Goal: Information Seeking & Learning: Learn about a topic

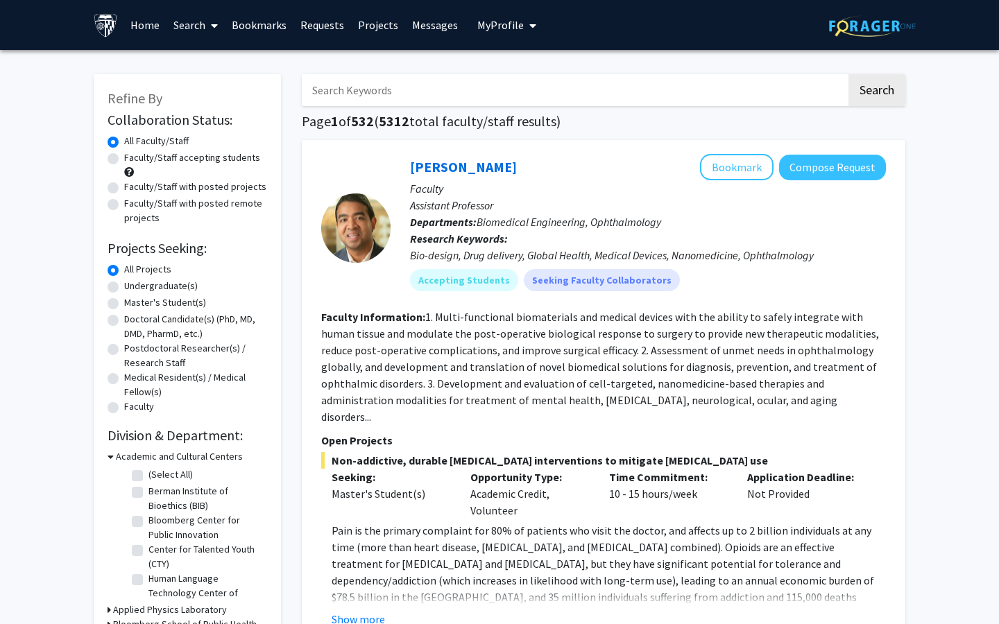
click at [173, 301] on label "Master's Student(s)" at bounding box center [165, 303] width 82 height 15
click at [133, 301] on input "Master's Student(s)" at bounding box center [128, 300] width 9 height 9
radio input "true"
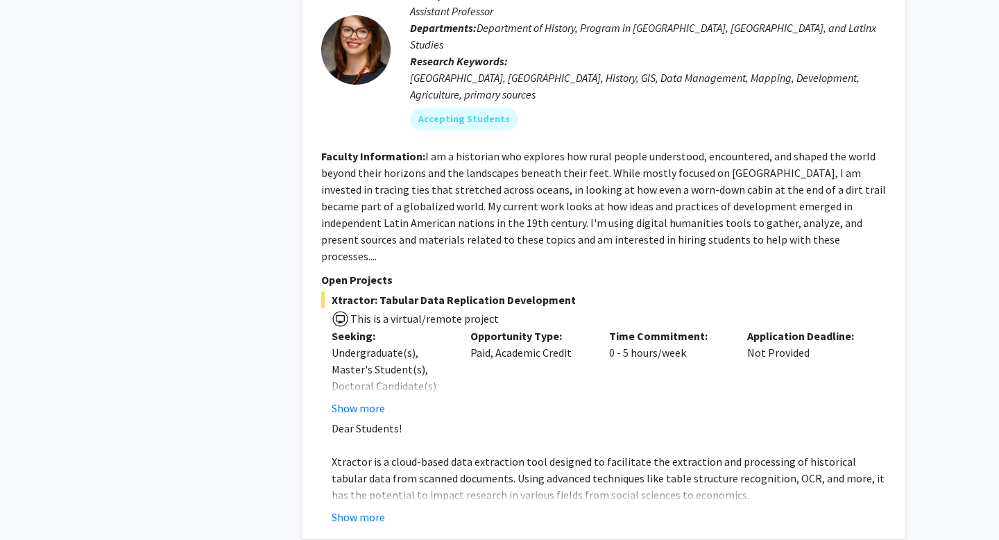
scroll to position [2825, 0]
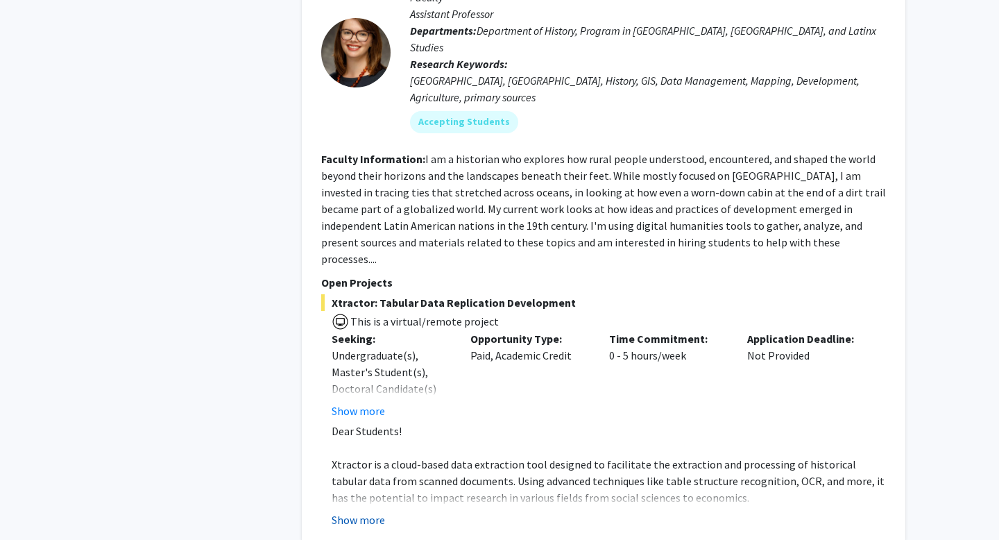
click at [367, 511] on button "Show more" at bounding box center [358, 519] width 53 height 17
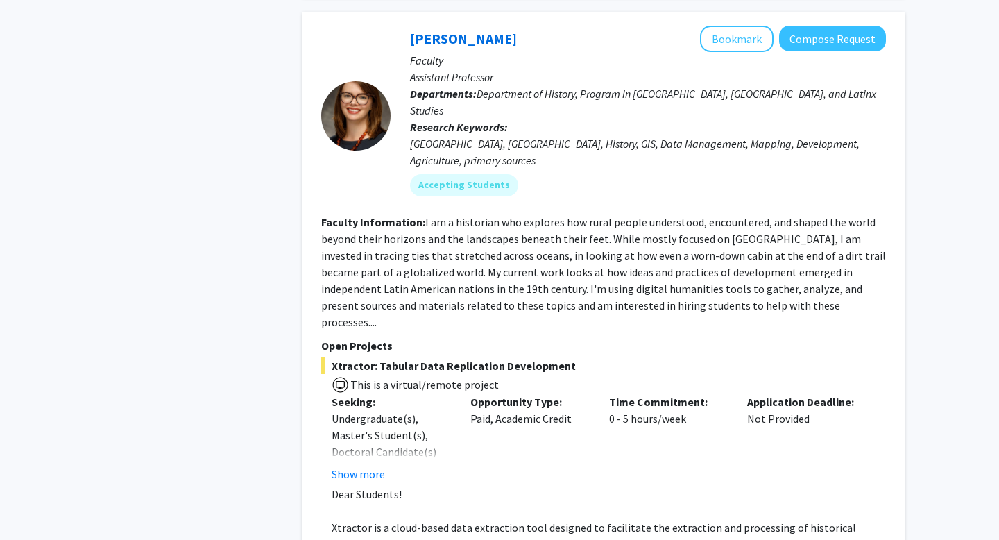
scroll to position [2758, 0]
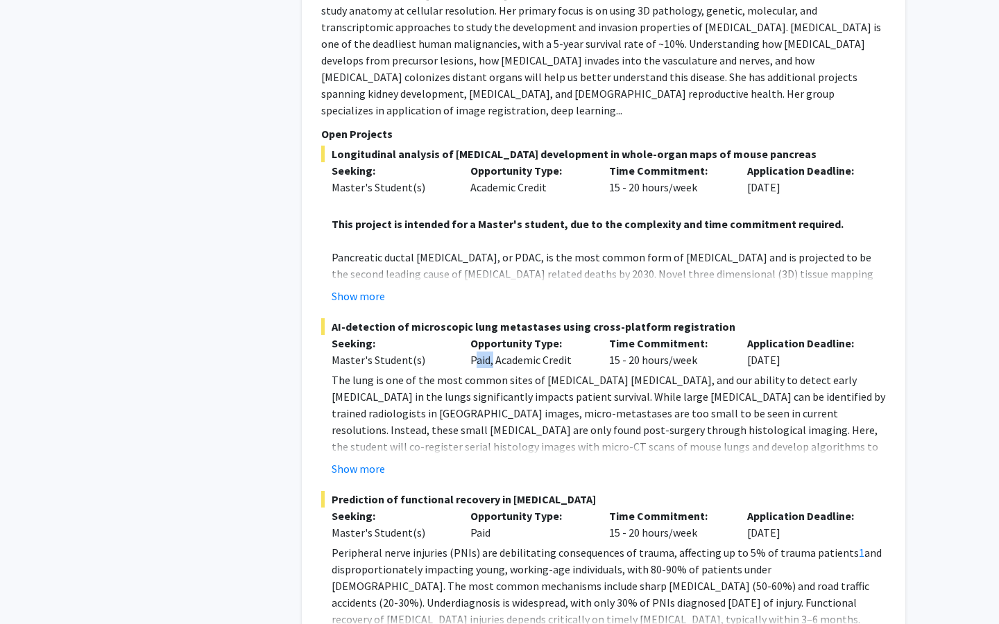
scroll to position [7033, 0]
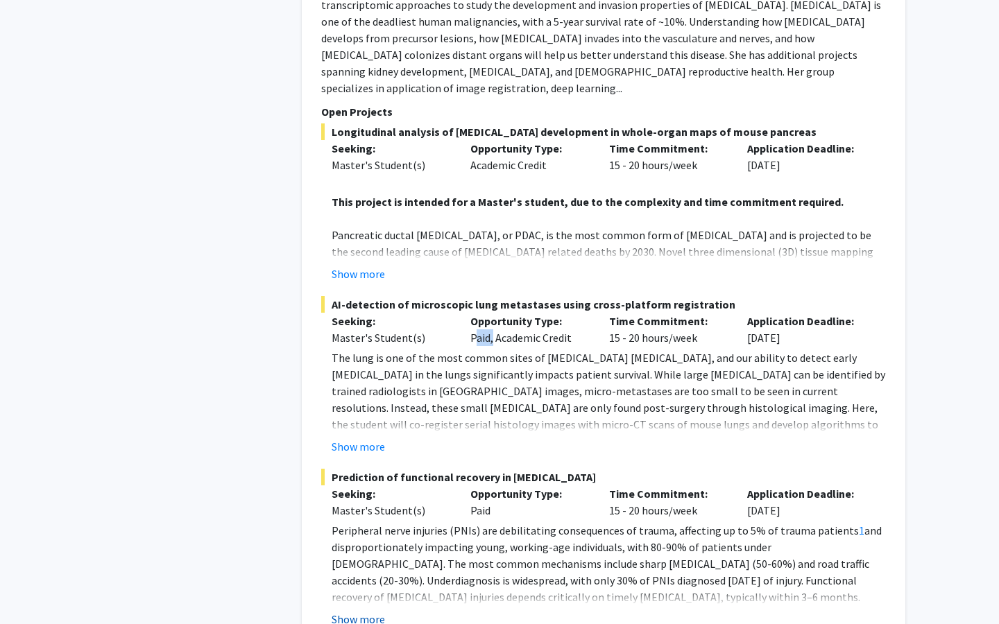
click at [368, 611] on button "Show more" at bounding box center [358, 619] width 53 height 17
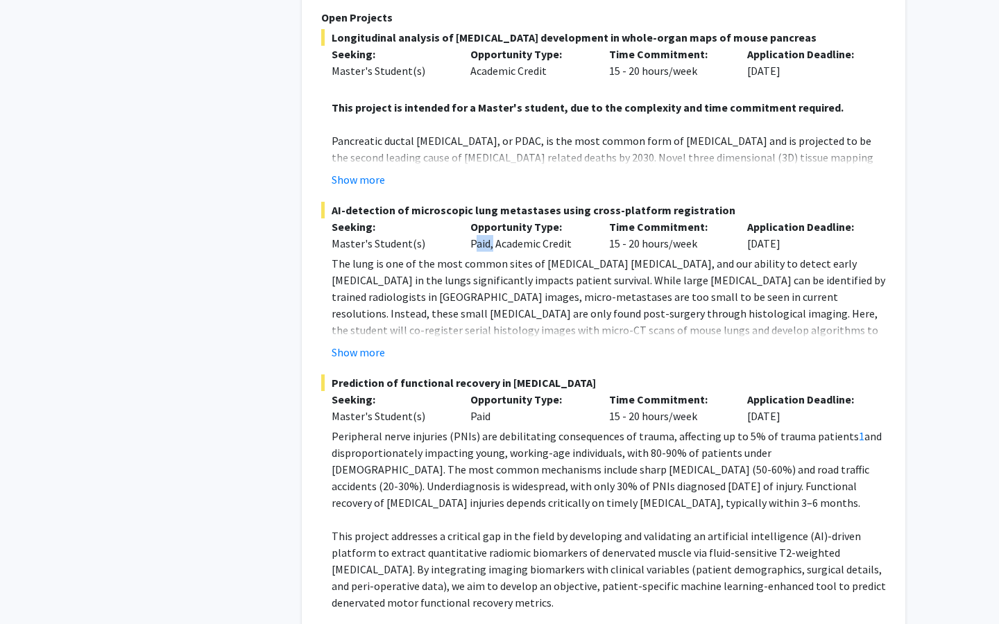
scroll to position [7125, 0]
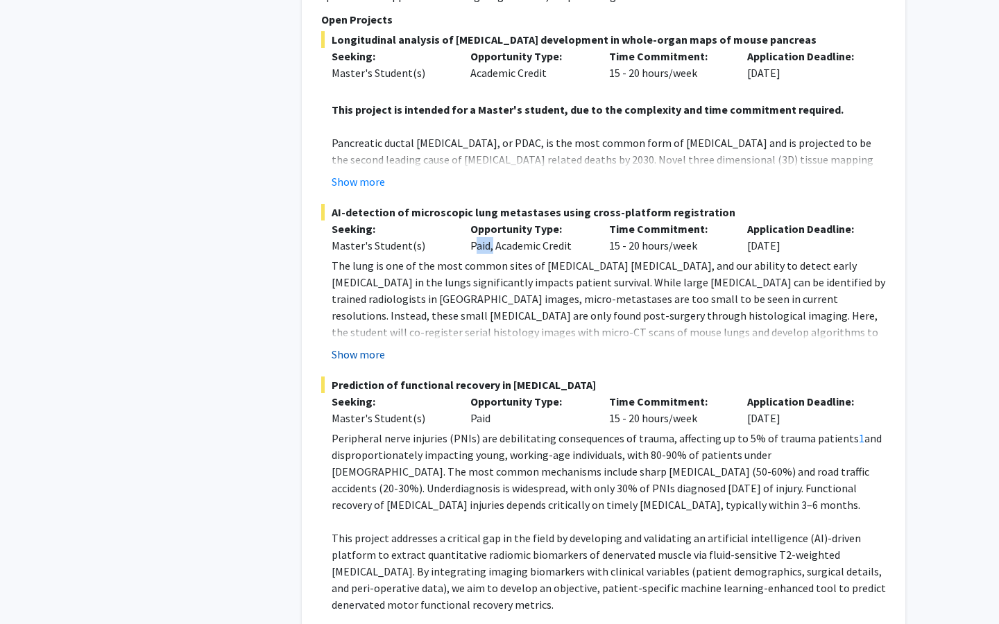
click at [380, 346] on button "Show more" at bounding box center [358, 354] width 53 height 17
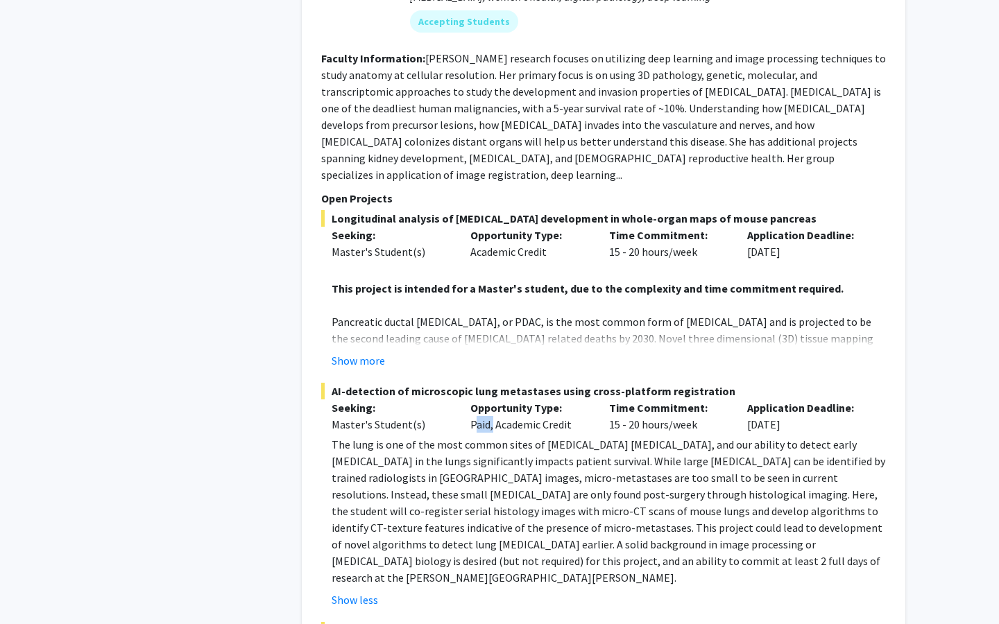
scroll to position [6945, 0]
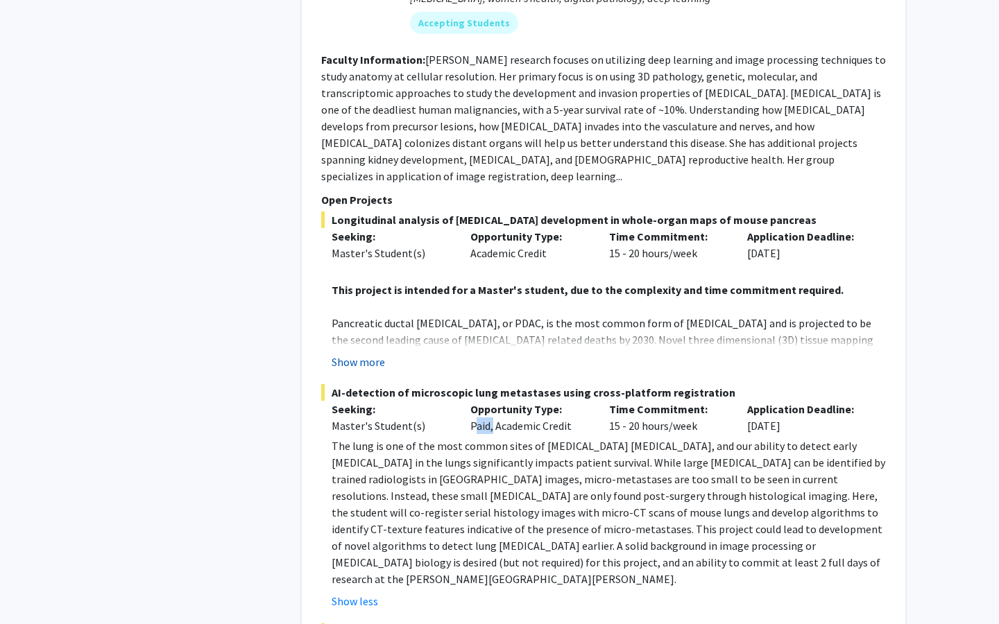
click at [363, 354] on button "Show more" at bounding box center [358, 362] width 53 height 17
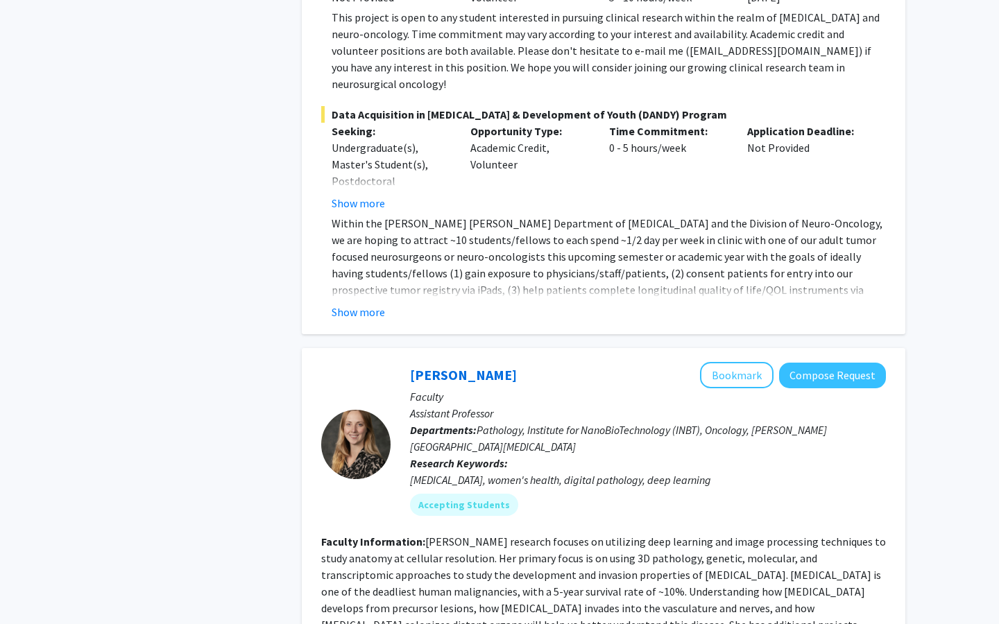
scroll to position [6433, 0]
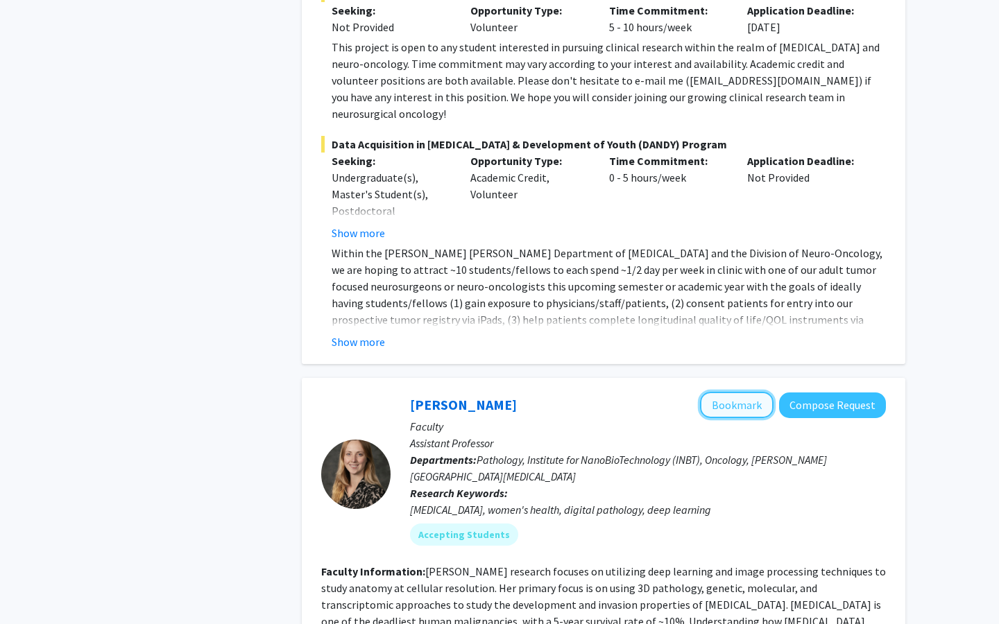
click at [733, 392] on button "Bookmark" at bounding box center [737, 405] width 74 height 26
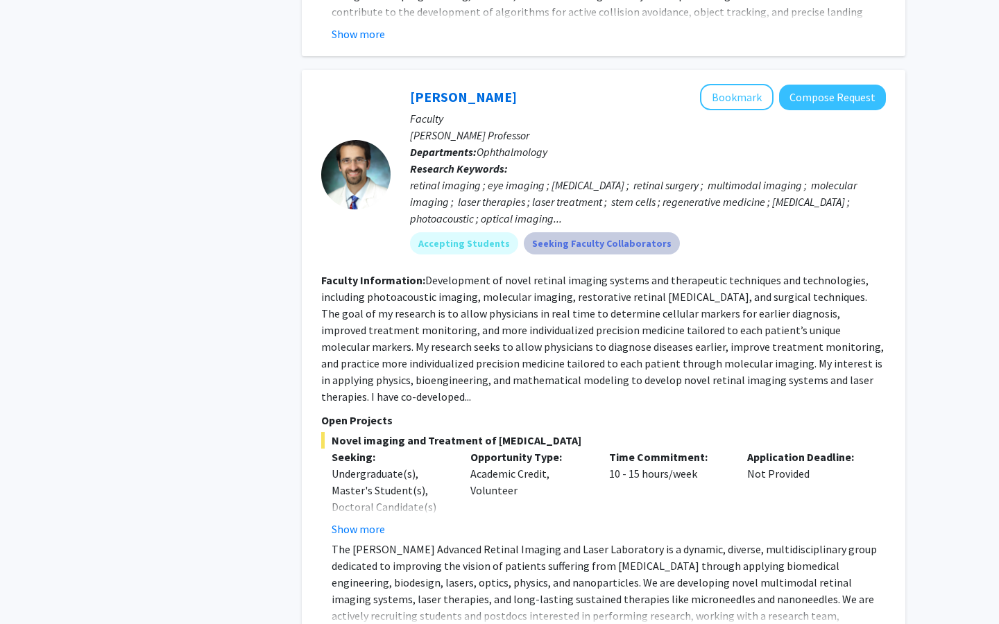
scroll to position [5364, 0]
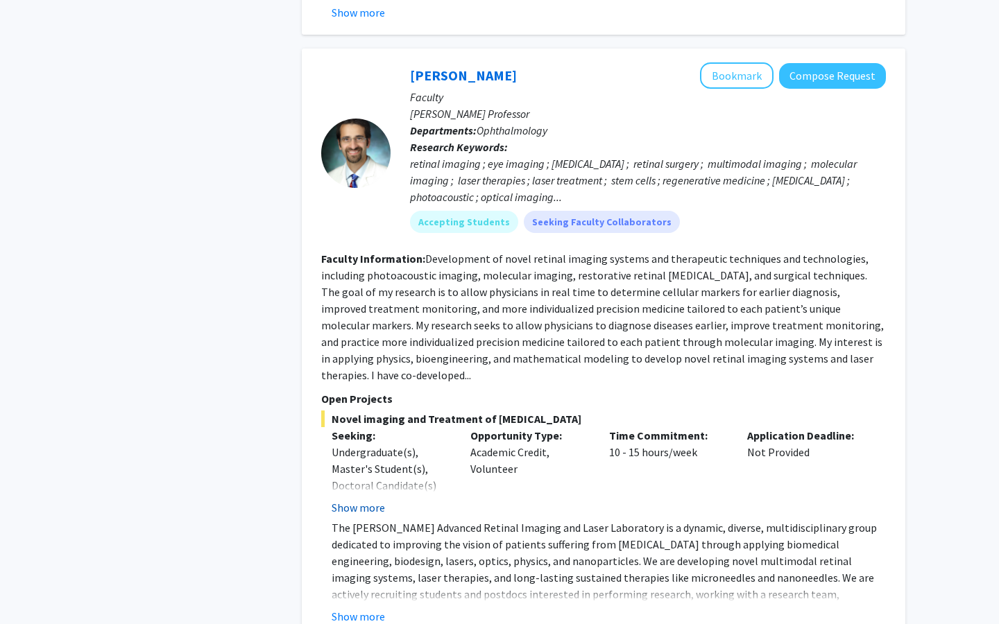
click at [369, 500] on button "Show more" at bounding box center [358, 508] width 53 height 17
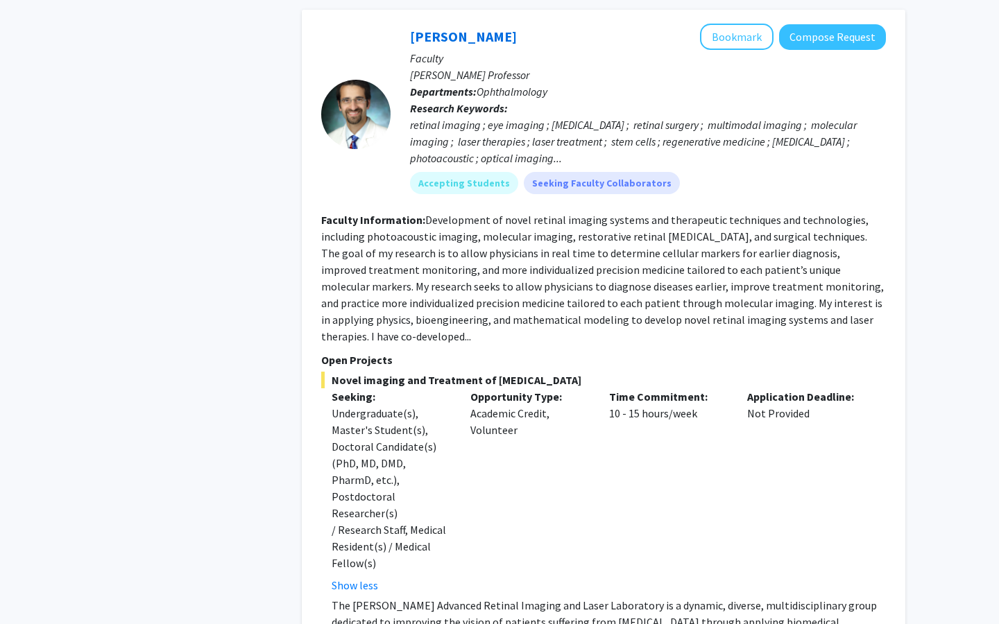
scroll to position [5407, 0]
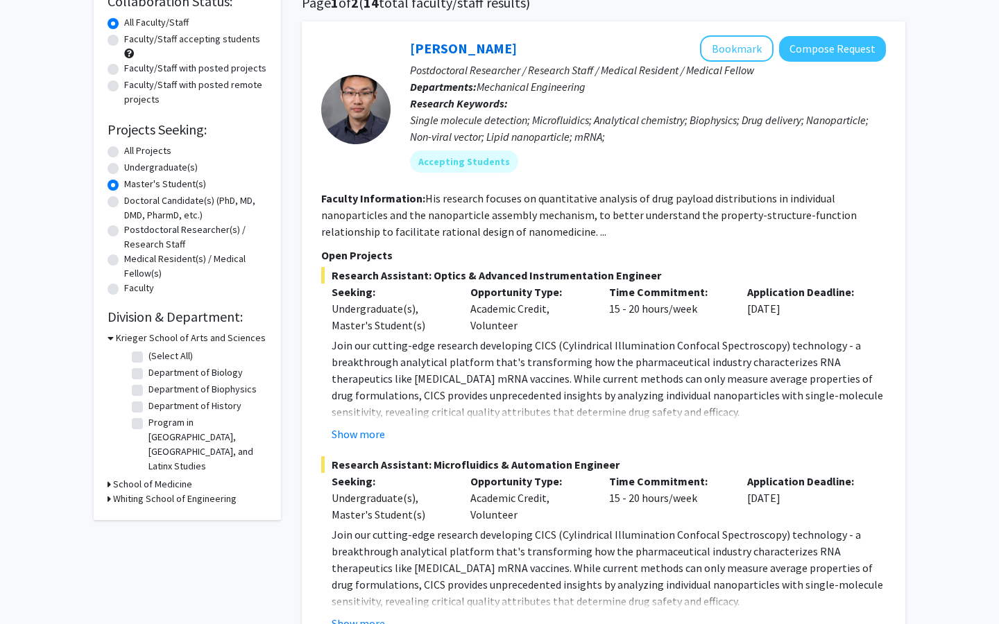
scroll to position [0, 0]
